Goal: Information Seeking & Learning: Learn about a topic

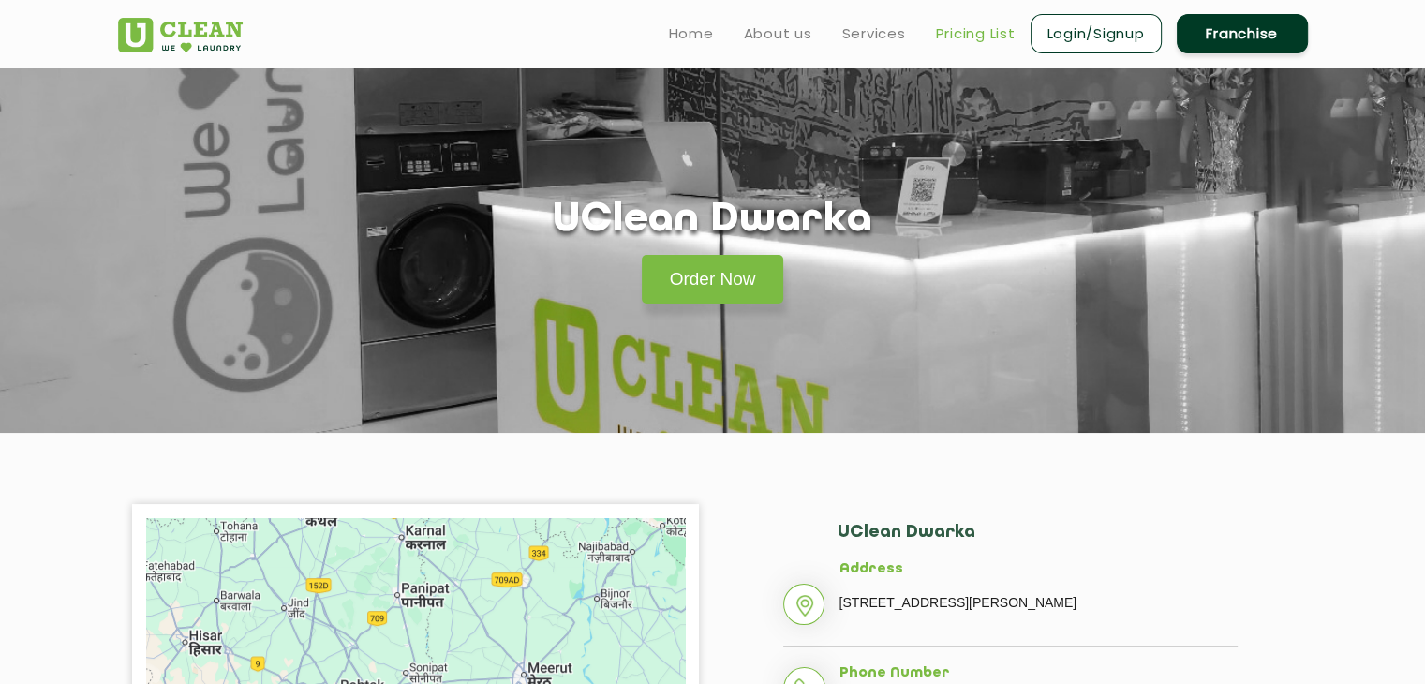
click at [995, 35] on link "Pricing List" at bounding box center [976, 33] width 80 height 22
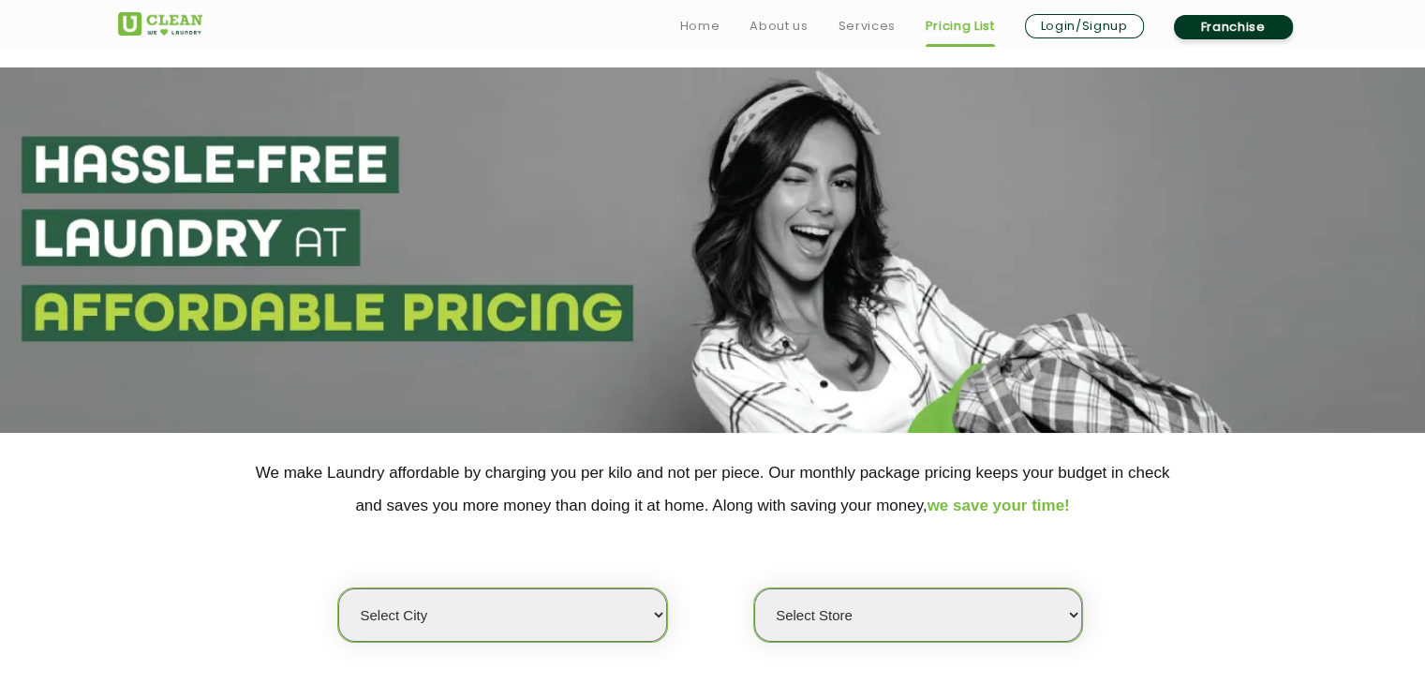
scroll to position [281, 0]
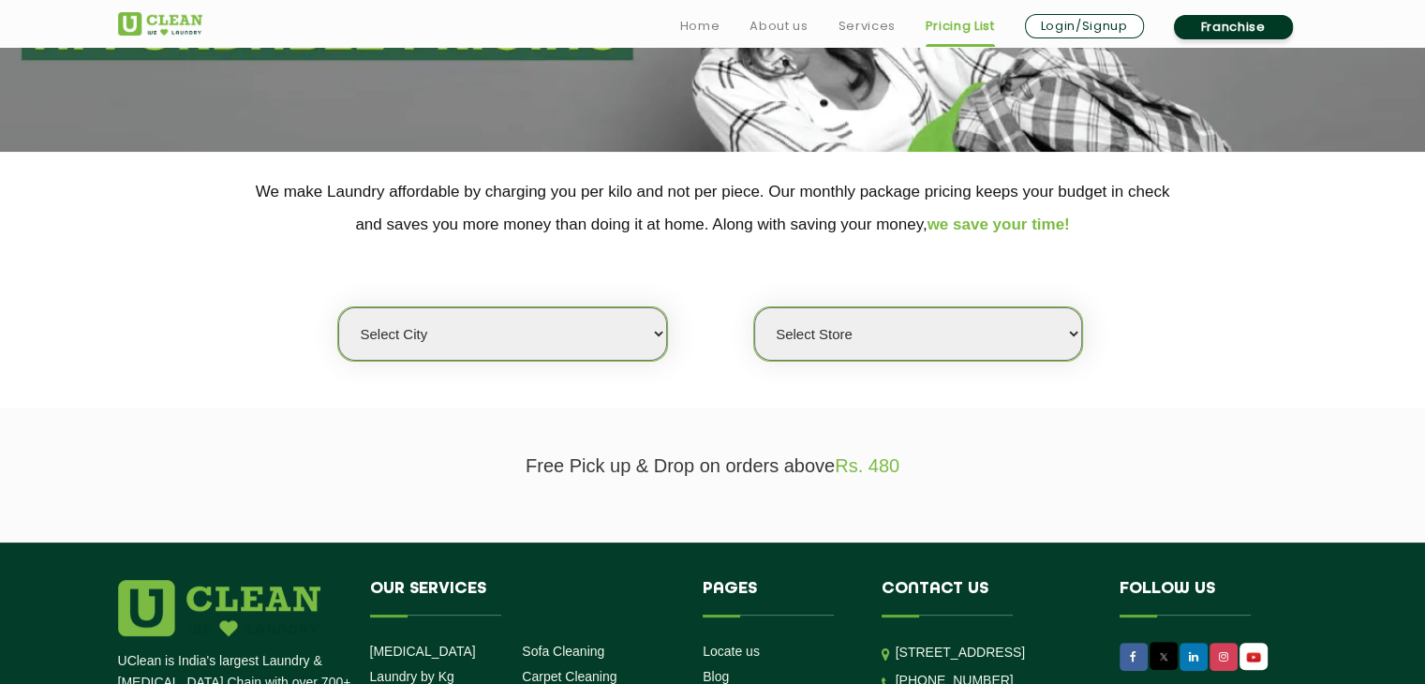
click at [527, 339] on select "Select city [GEOGRAPHIC_DATA] [GEOGRAPHIC_DATA] [GEOGRAPHIC_DATA] [GEOGRAPHIC_D…" at bounding box center [502, 333] width 328 height 53
select select "1"
click at [338, 307] on select "Select city [GEOGRAPHIC_DATA] [GEOGRAPHIC_DATA] [GEOGRAPHIC_DATA] [GEOGRAPHIC_D…" at bounding box center [502, 333] width 328 height 53
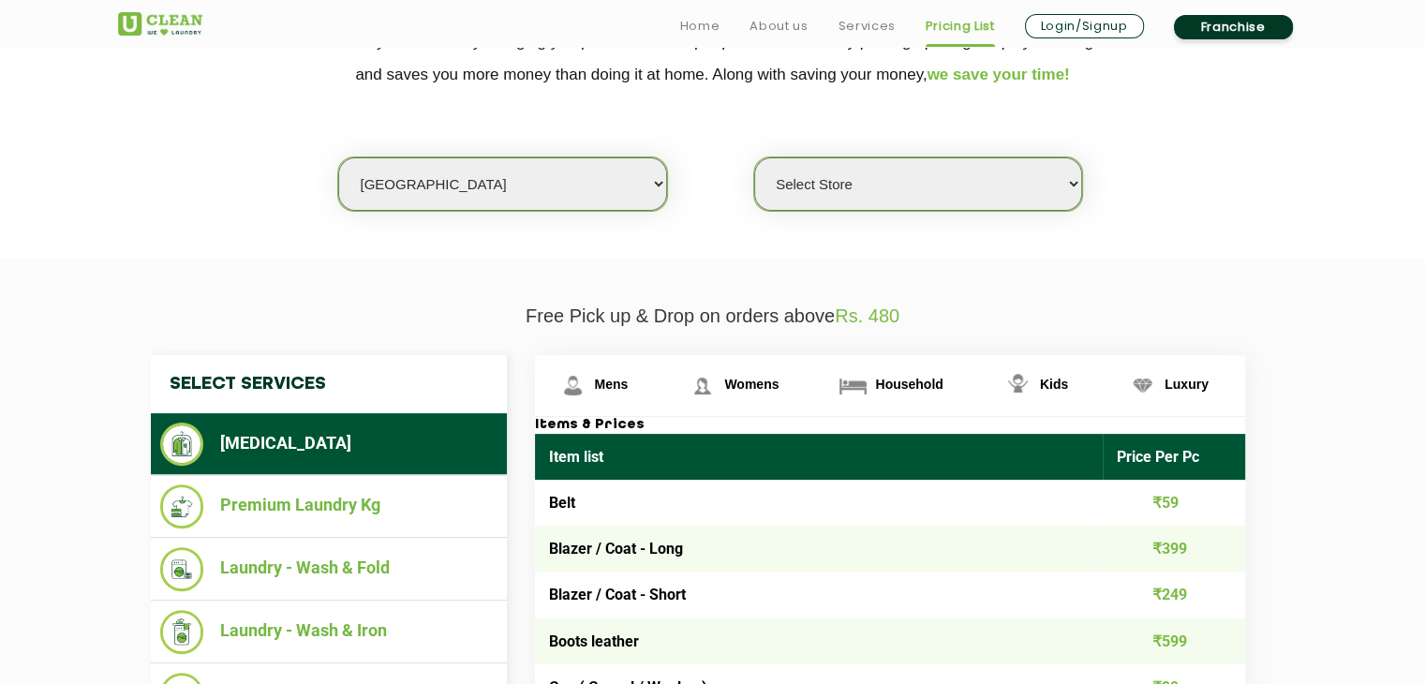
scroll to position [468, 0]
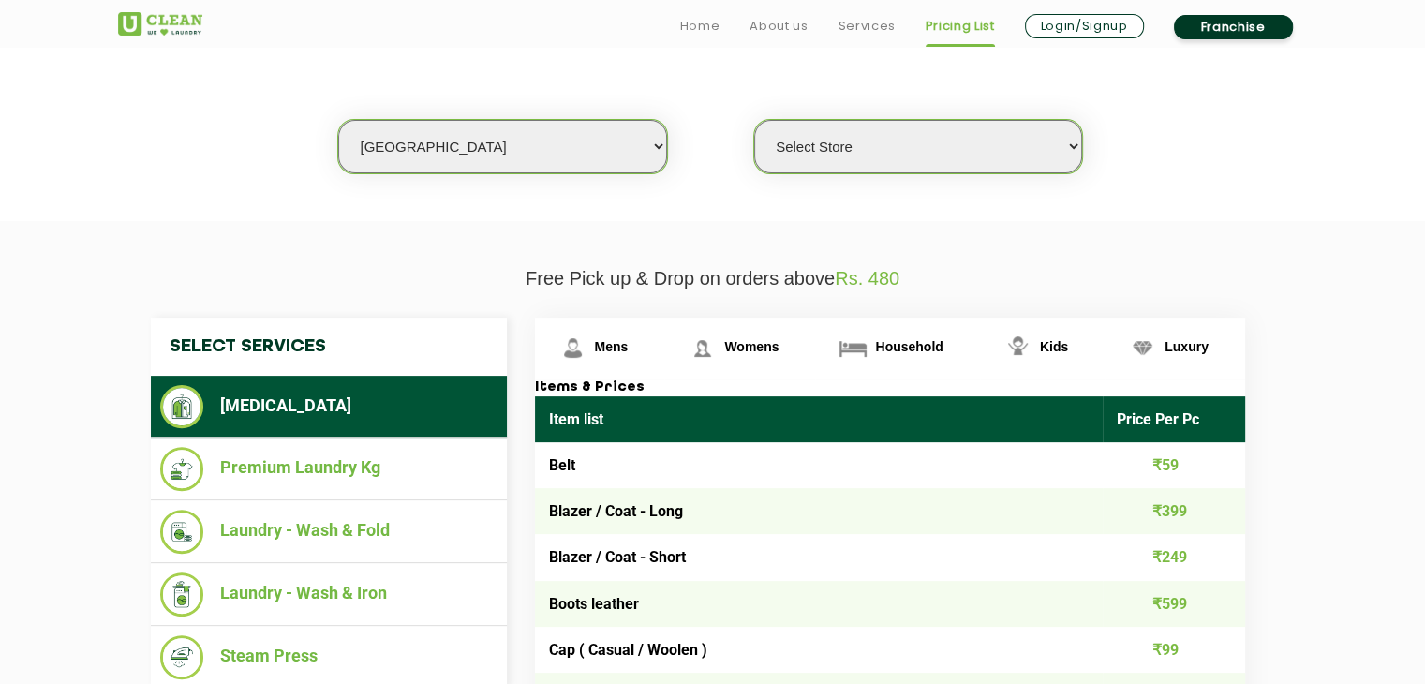
click at [833, 160] on select "Select Store [GEOGRAPHIC_DATA] [GEOGRAPHIC_DATA] 2 [GEOGRAPHIC_DATA] [PERSON_NA…" at bounding box center [918, 146] width 328 height 53
select select "26"
click at [754, 120] on select "Select Store [GEOGRAPHIC_DATA] [GEOGRAPHIC_DATA] 2 [GEOGRAPHIC_DATA] [PERSON_NA…" at bounding box center [918, 146] width 328 height 53
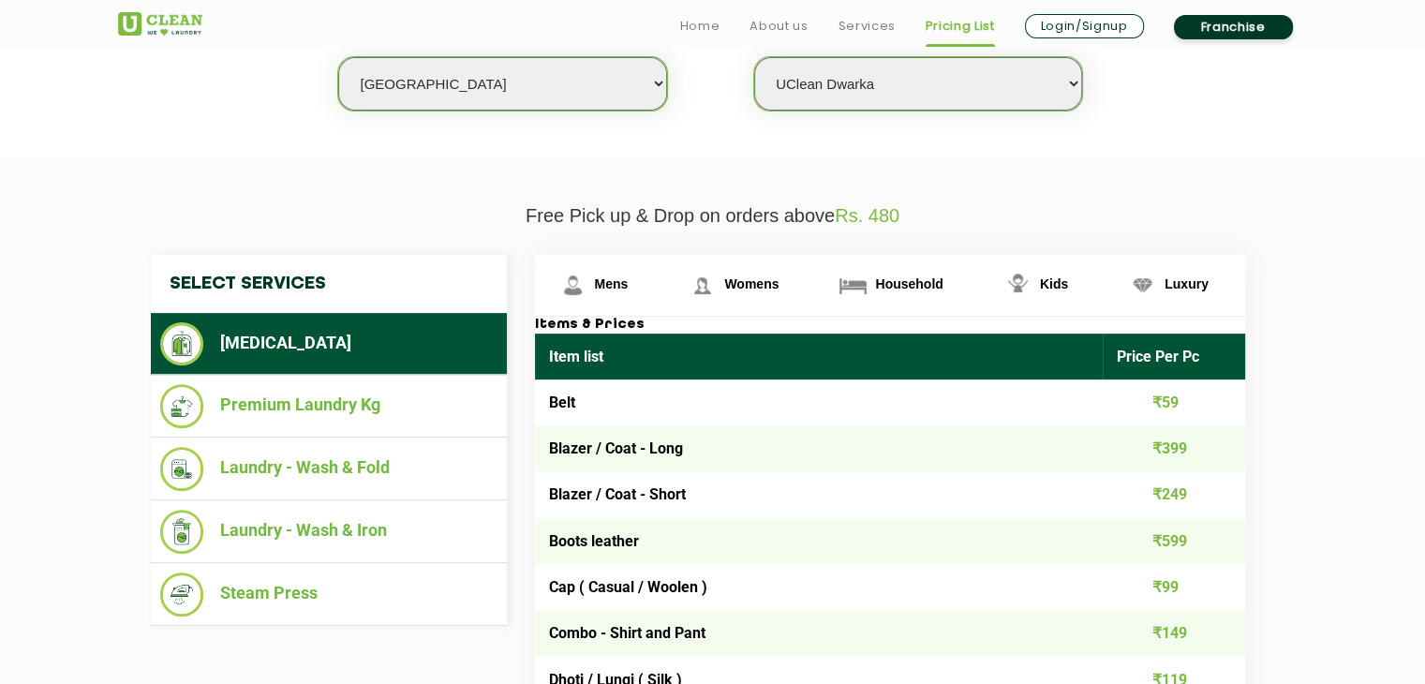
scroll to position [656, 0]
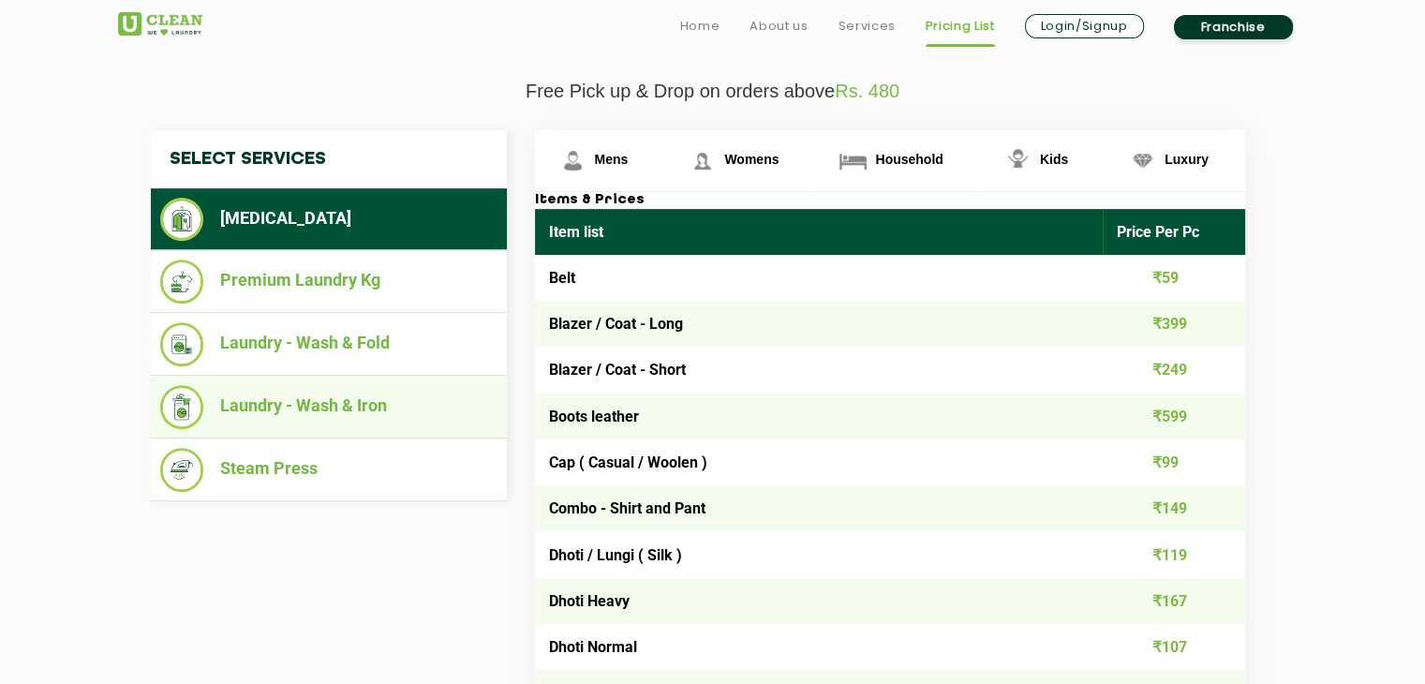
click at [343, 392] on li "Laundry - Wash & Iron" at bounding box center [328, 407] width 337 height 44
